Goal: Navigation & Orientation: Find specific page/section

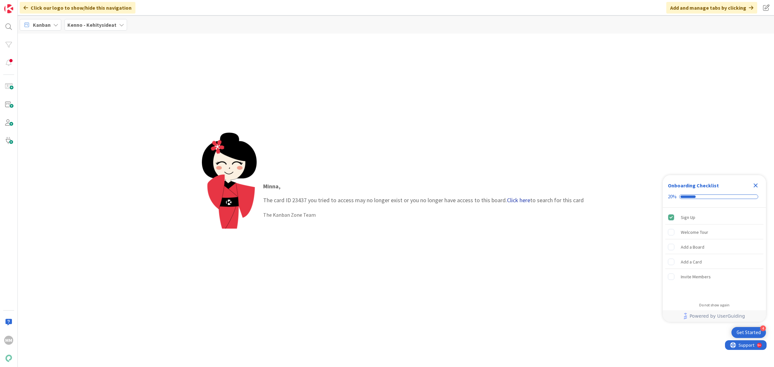
click at [514, 200] on link "Click here" at bounding box center [518, 199] width 23 height 7
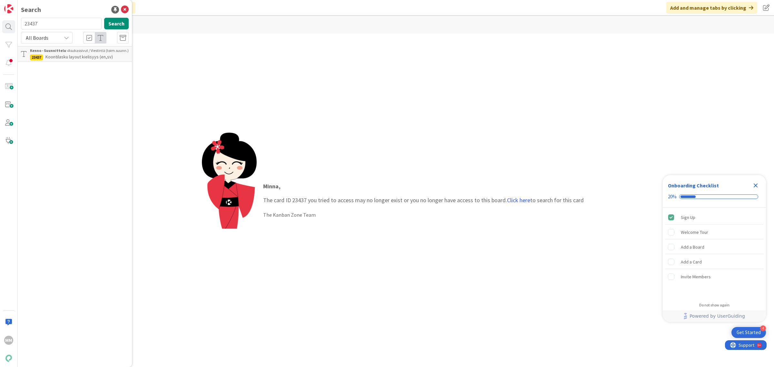
click at [78, 54] on p "Koontilasku layout kielisyys (en,sv)" at bounding box center [79, 57] width 99 height 7
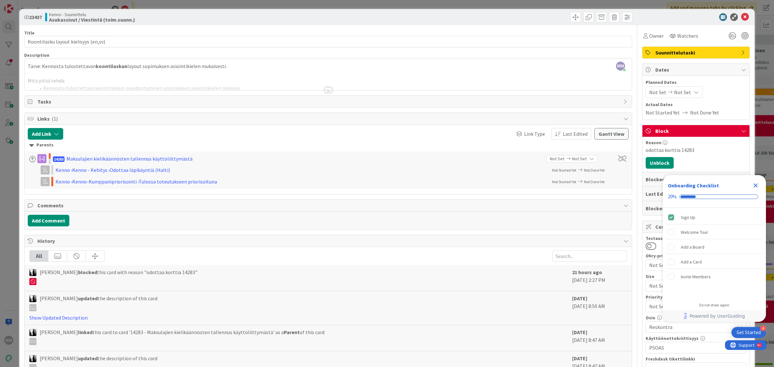
click at [326, 91] on div at bounding box center [328, 89] width 7 height 5
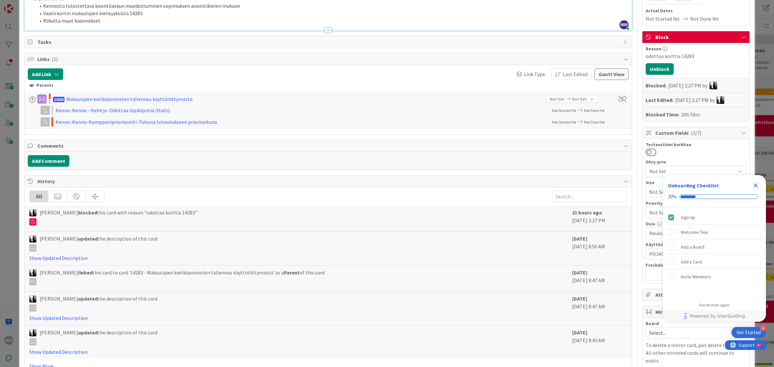
scroll to position [79, 0]
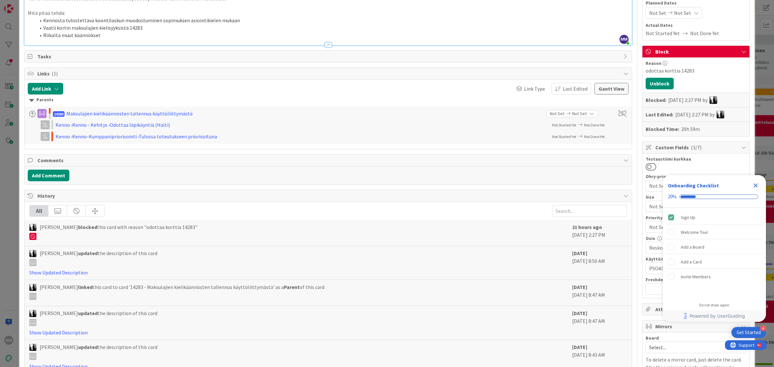
click at [756, 186] on icon "Close Checklist" at bounding box center [755, 185] width 4 height 4
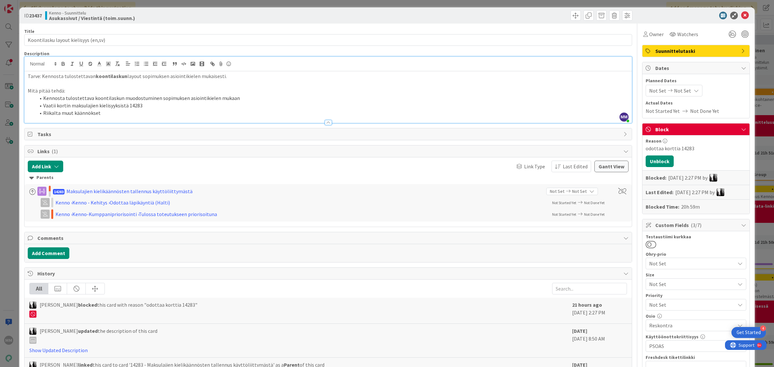
scroll to position [0, 0]
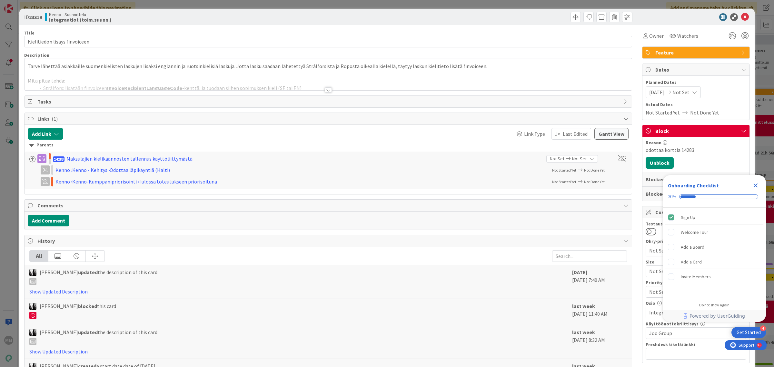
click at [325, 90] on div at bounding box center [328, 89] width 7 height 5
